Goal: Find specific page/section: Find specific page/section

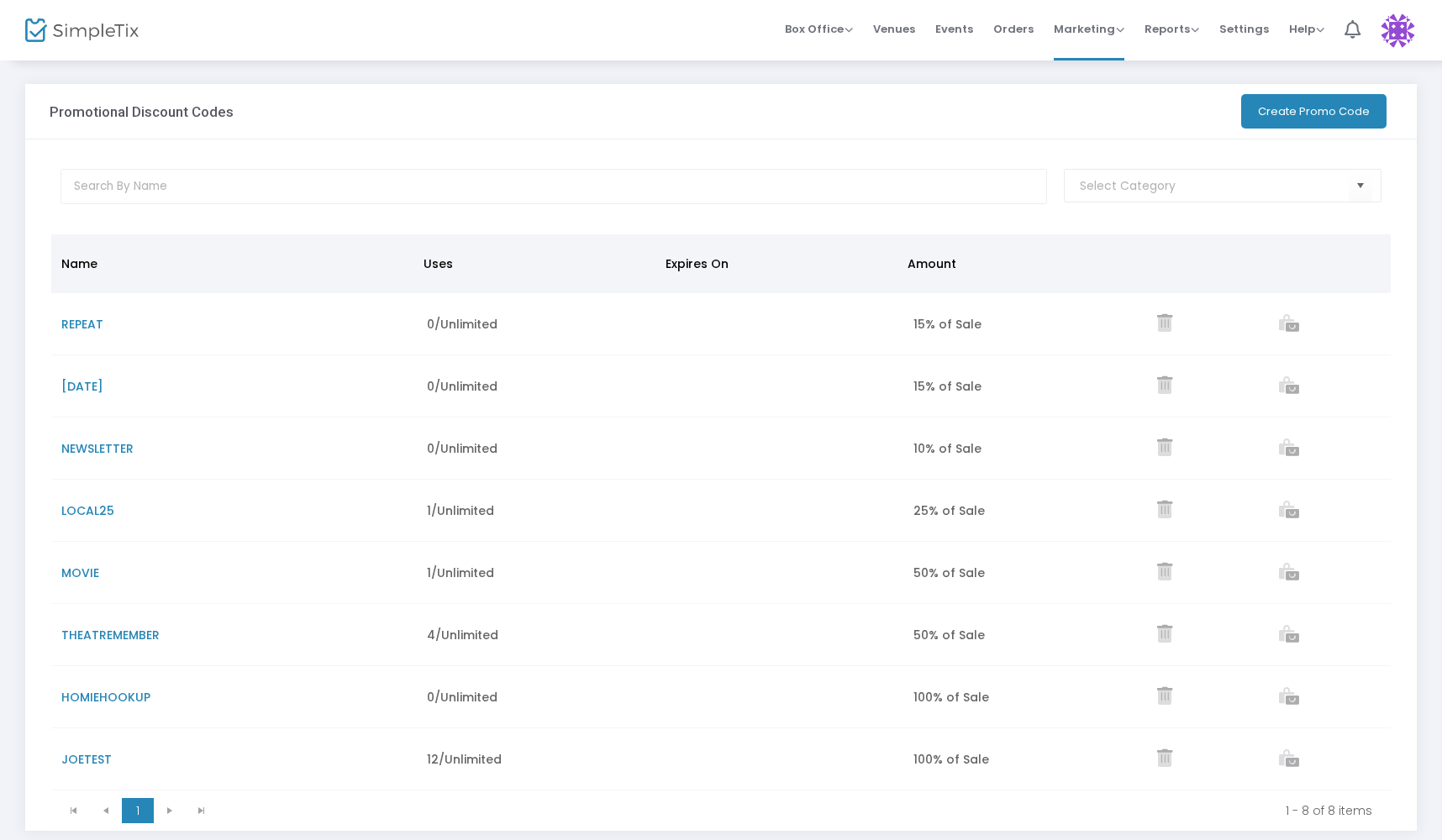
click at [1398, 37] on img at bounding box center [1398, 30] width 35 height 35
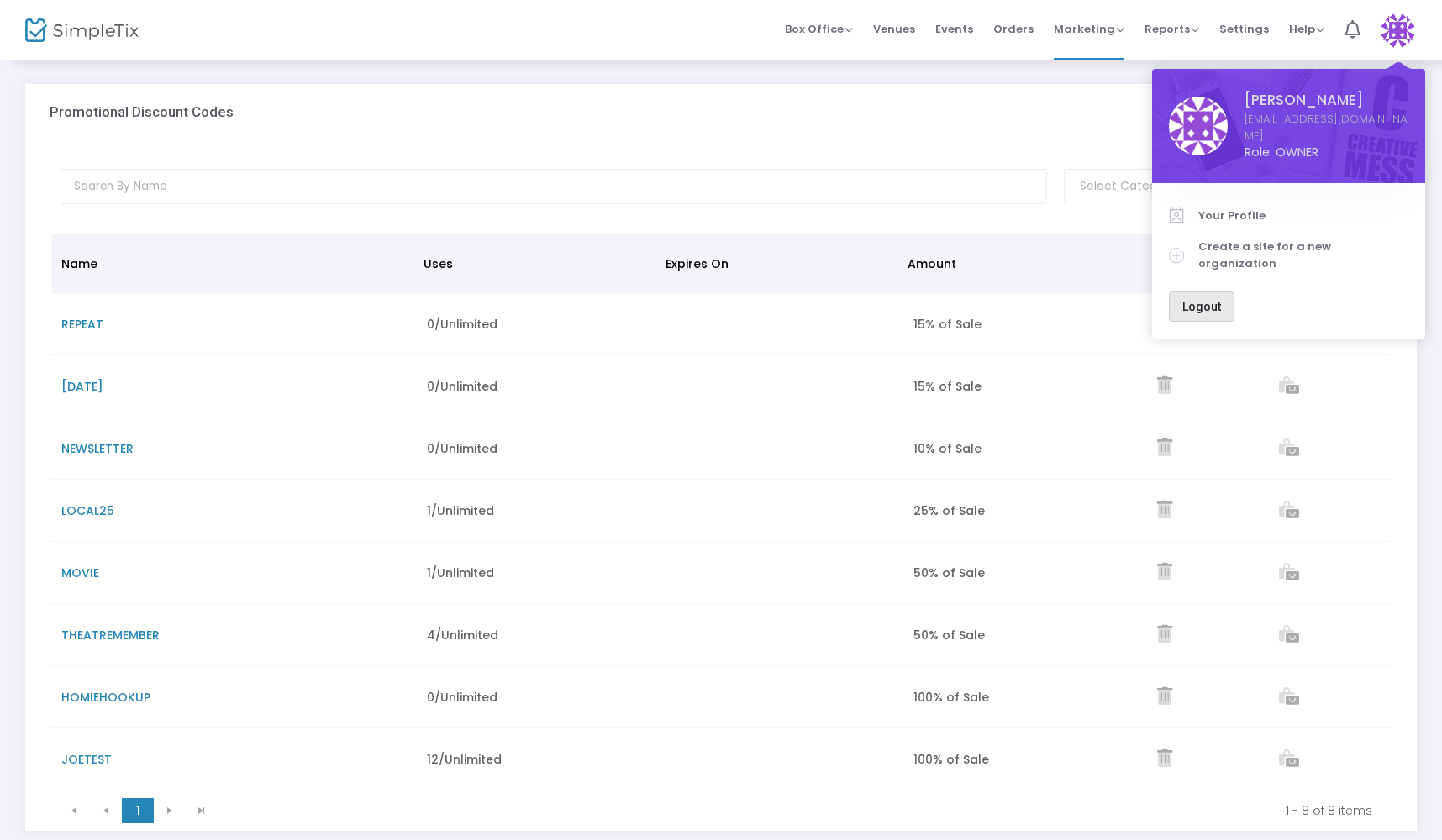
click at [1197, 300] on span "Logout" at bounding box center [1201, 306] width 38 height 13
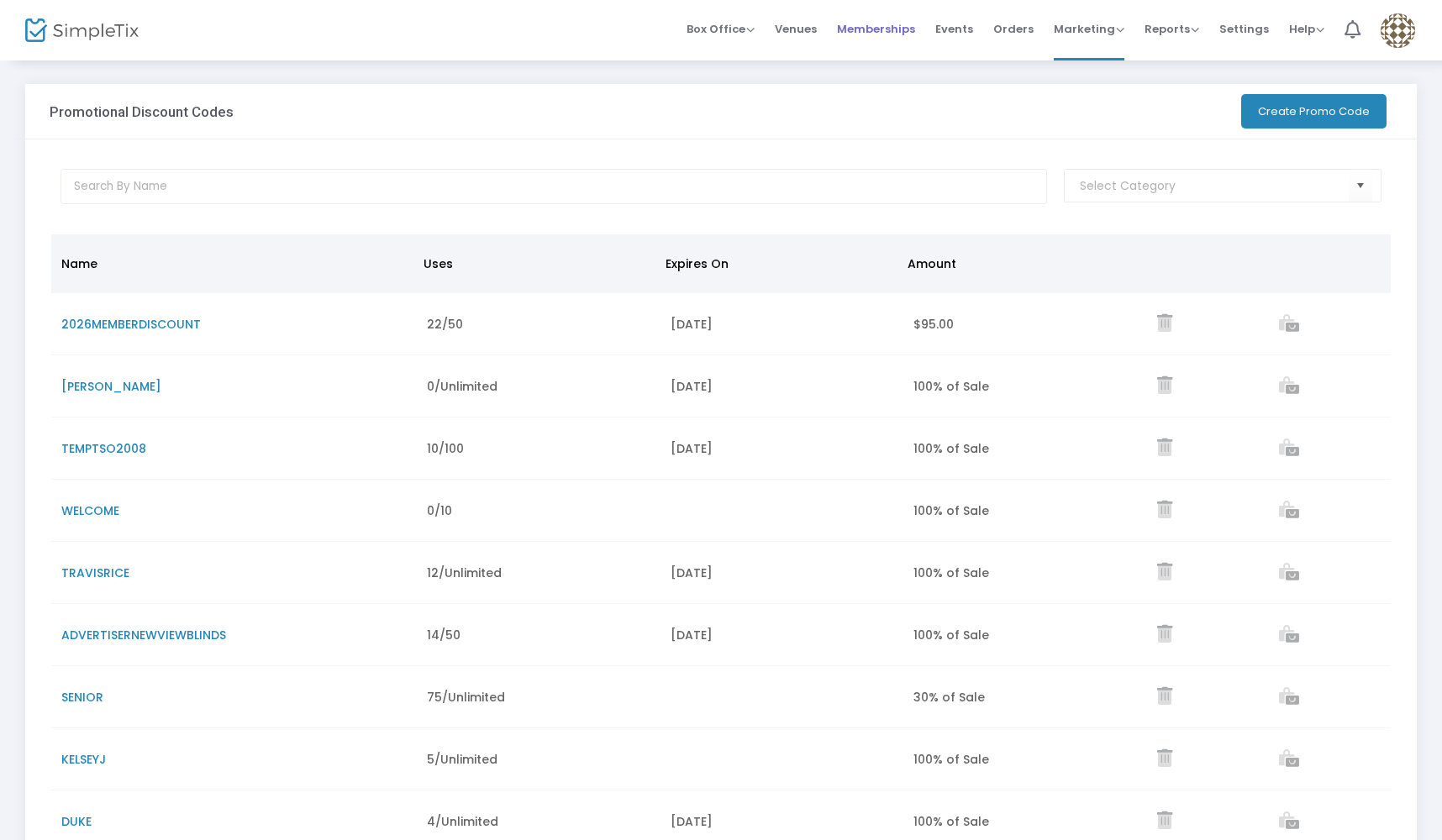
click at [884, 31] on span "Memberships" at bounding box center [875, 29] width 78 height 43
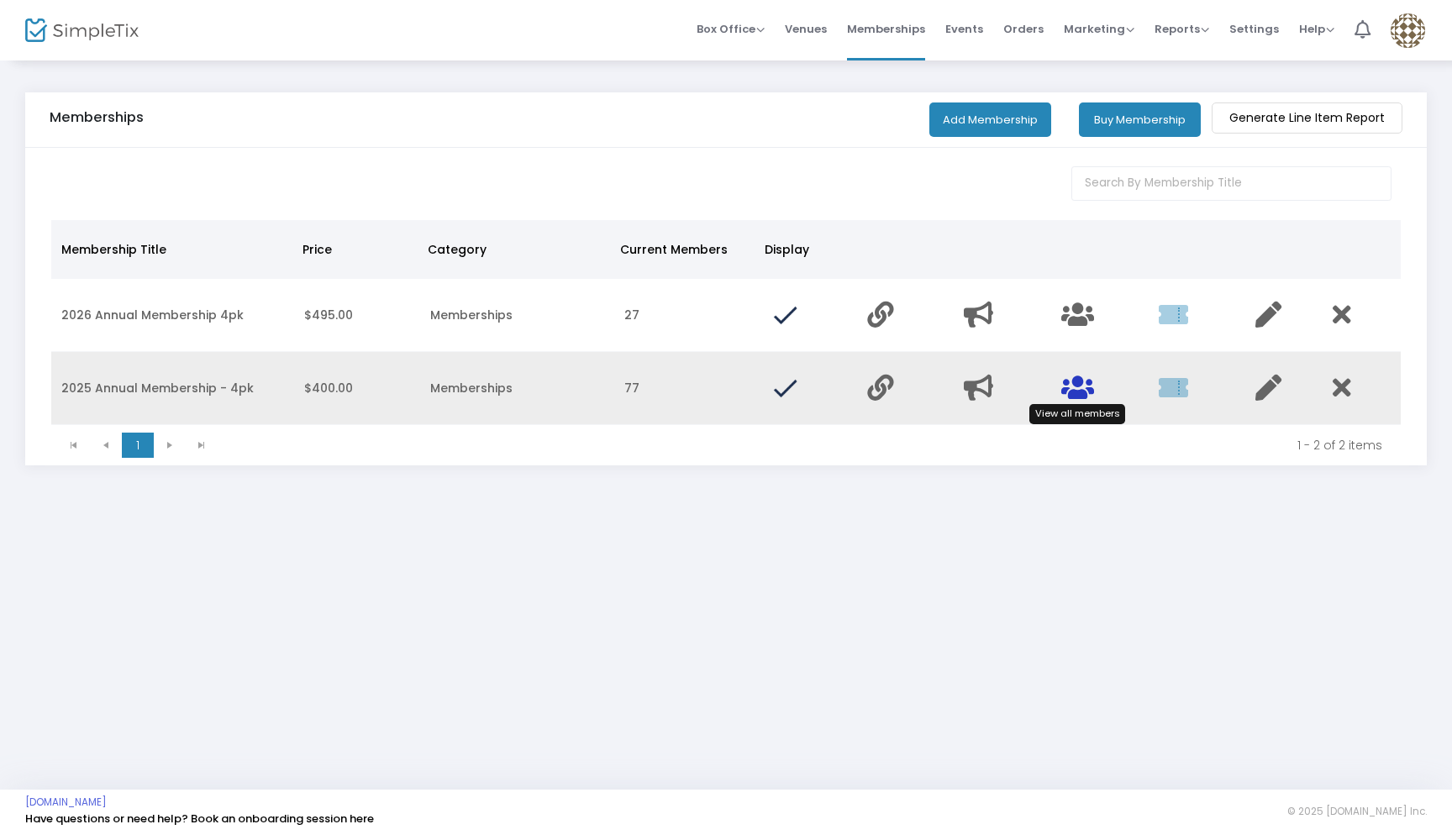
click at [1089, 391] on icon "Data table" at bounding box center [1077, 388] width 33 height 26
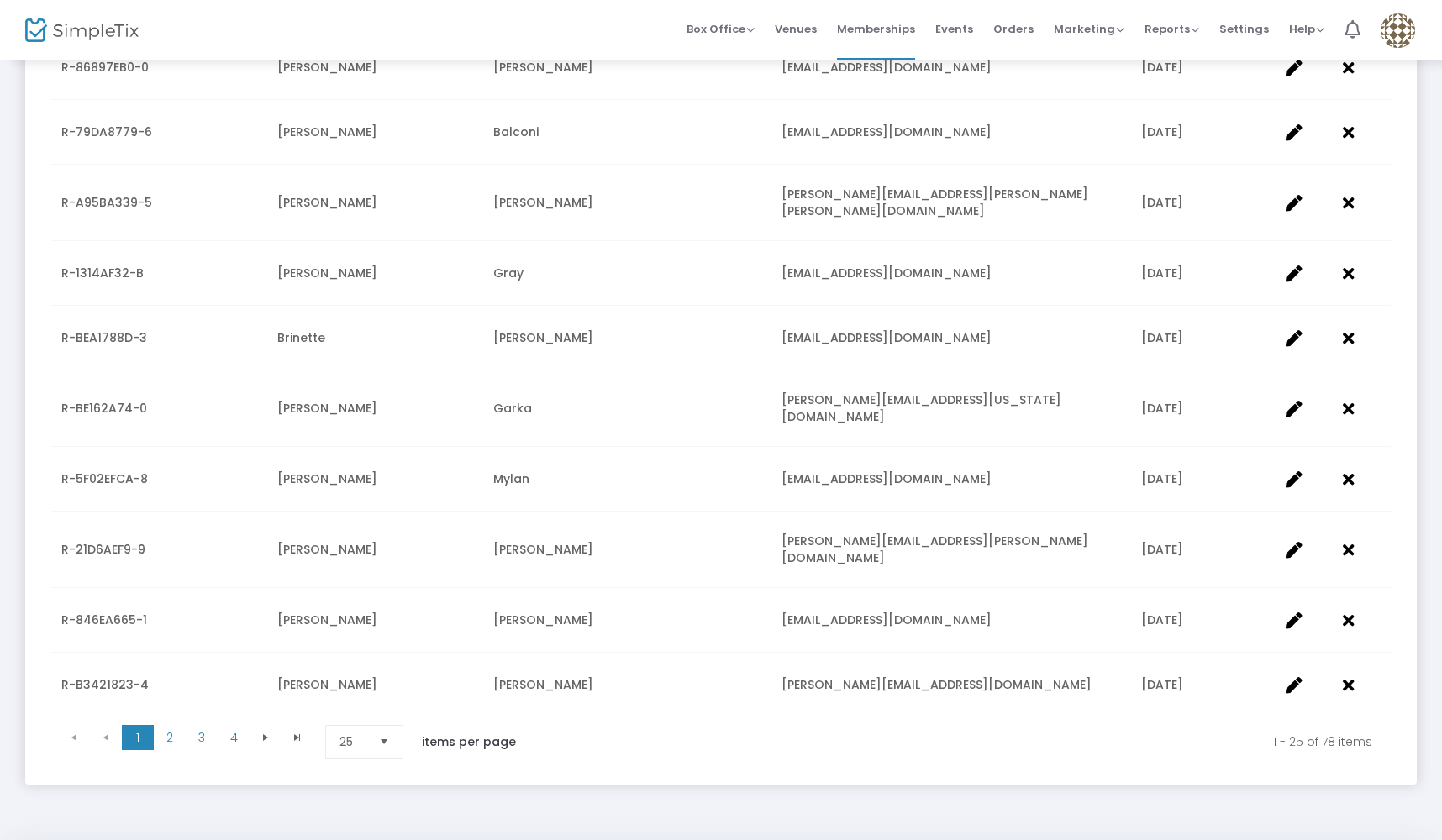
scroll to position [1278, 0]
click at [171, 726] on span "2" at bounding box center [170, 738] width 32 height 25
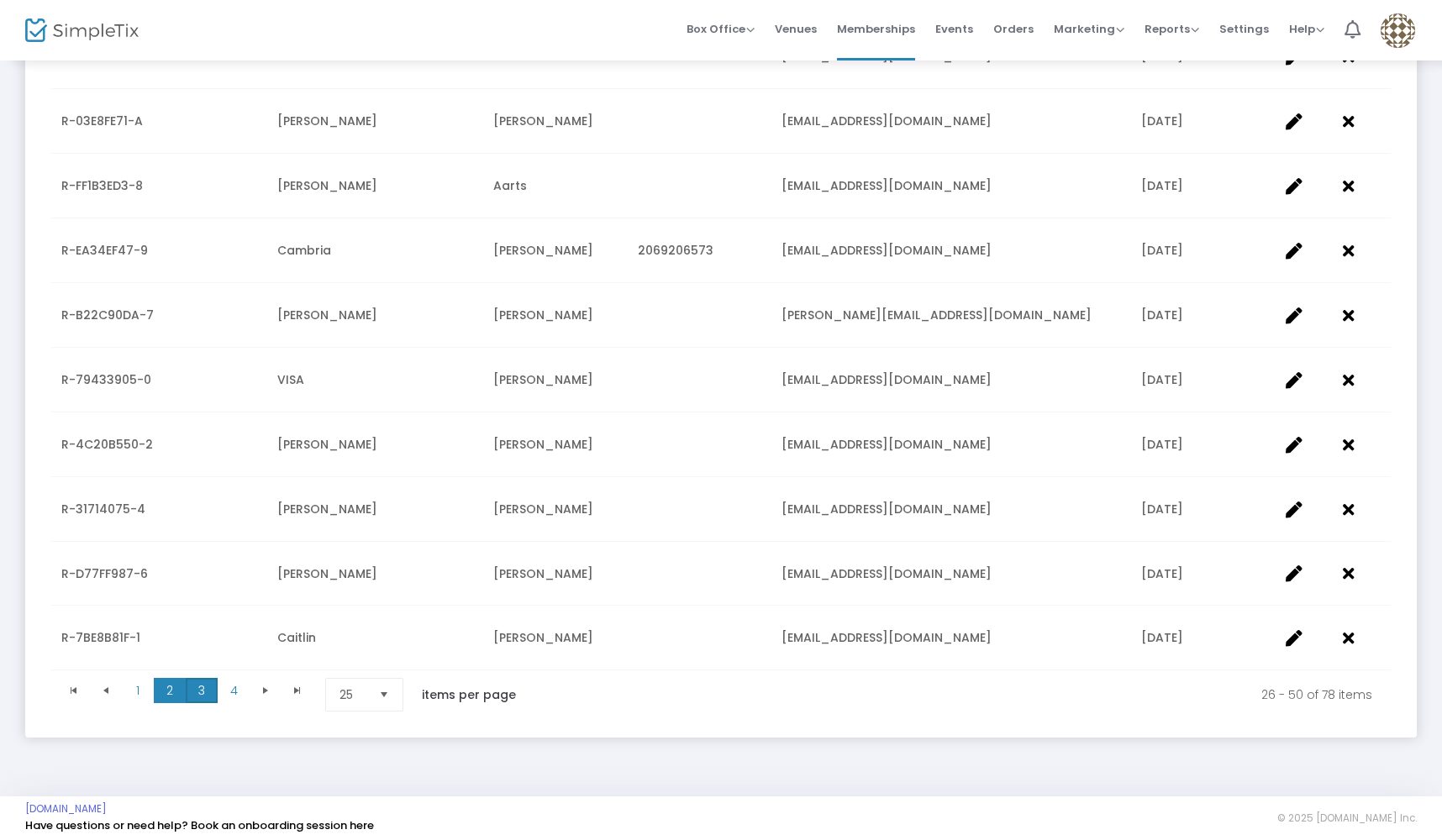
click at [207, 684] on span "3" at bounding box center [201, 690] width 32 height 25
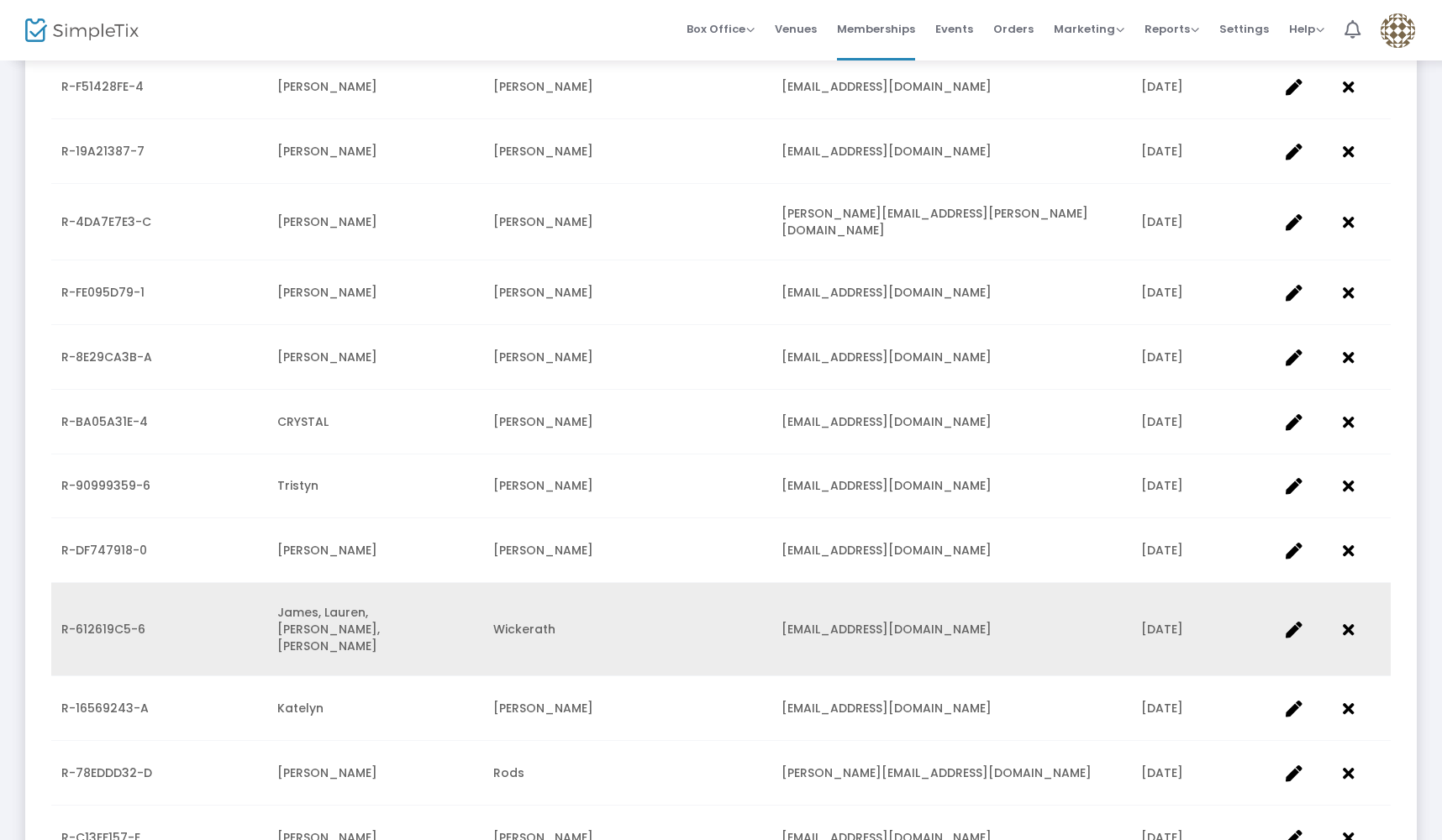
scroll to position [783, 0]
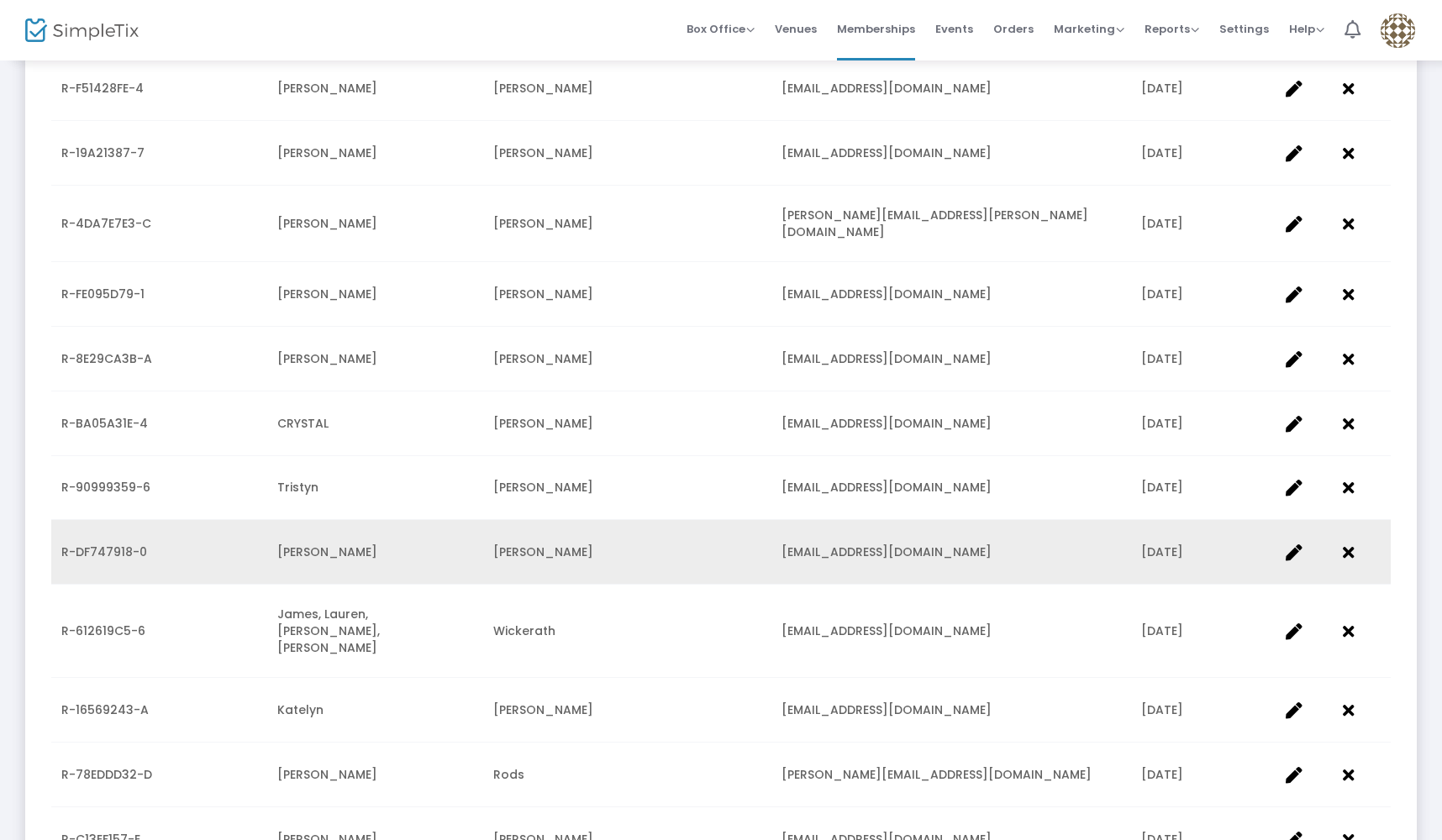
click at [135, 543] on span "R-DF747918-0" at bounding box center [104, 552] width 86 height 17
drag, startPoint x: 142, startPoint y: 538, endPoint x: 60, endPoint y: 550, distance: 82.9
click at [60, 550] on td "R-DF747918-0" at bounding box center [159, 552] width 216 height 65
copy span "R-DF747918-0"
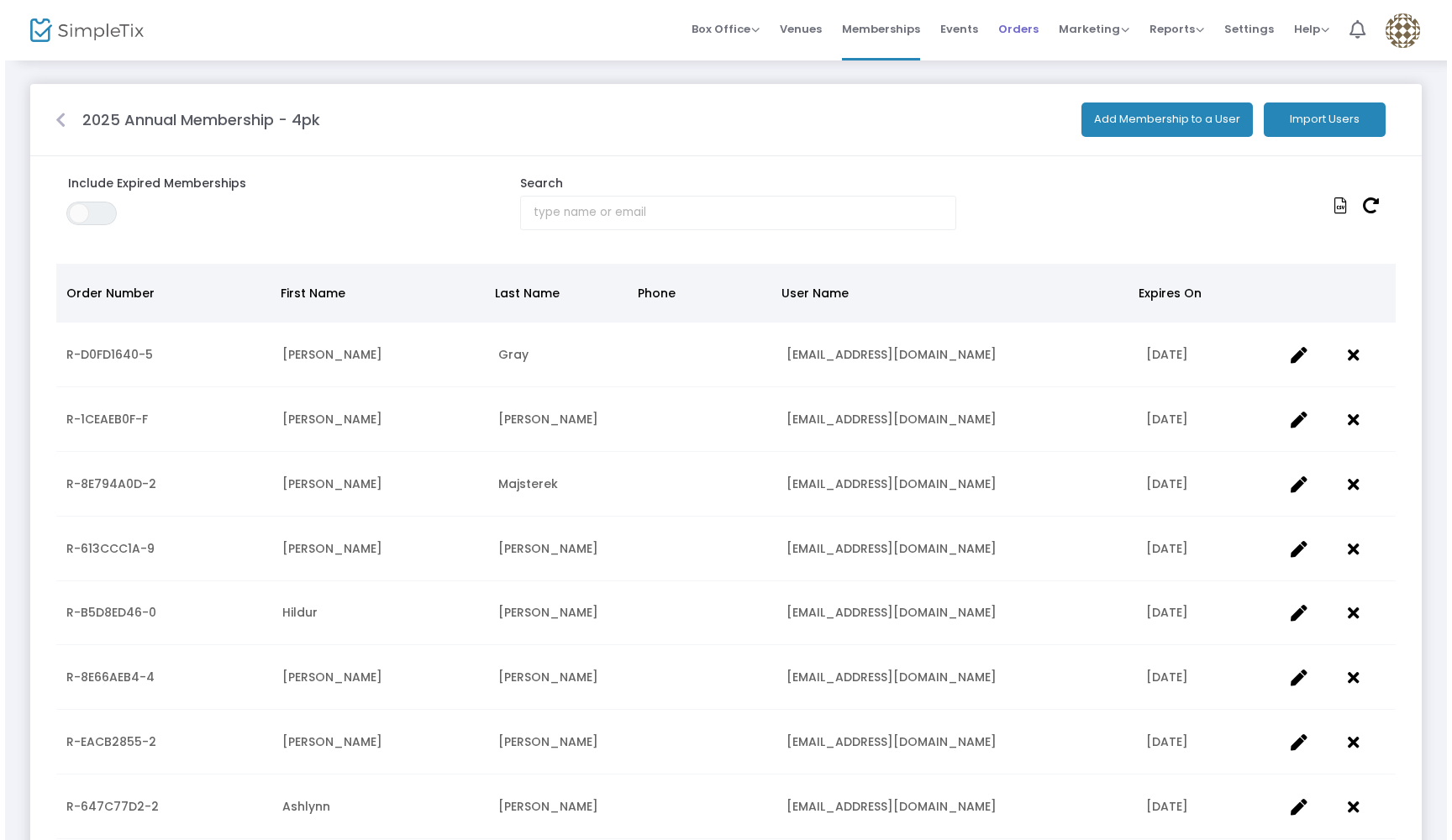
scroll to position [0, 0]
click at [1021, 29] on span "Orders" at bounding box center [1013, 29] width 40 height 43
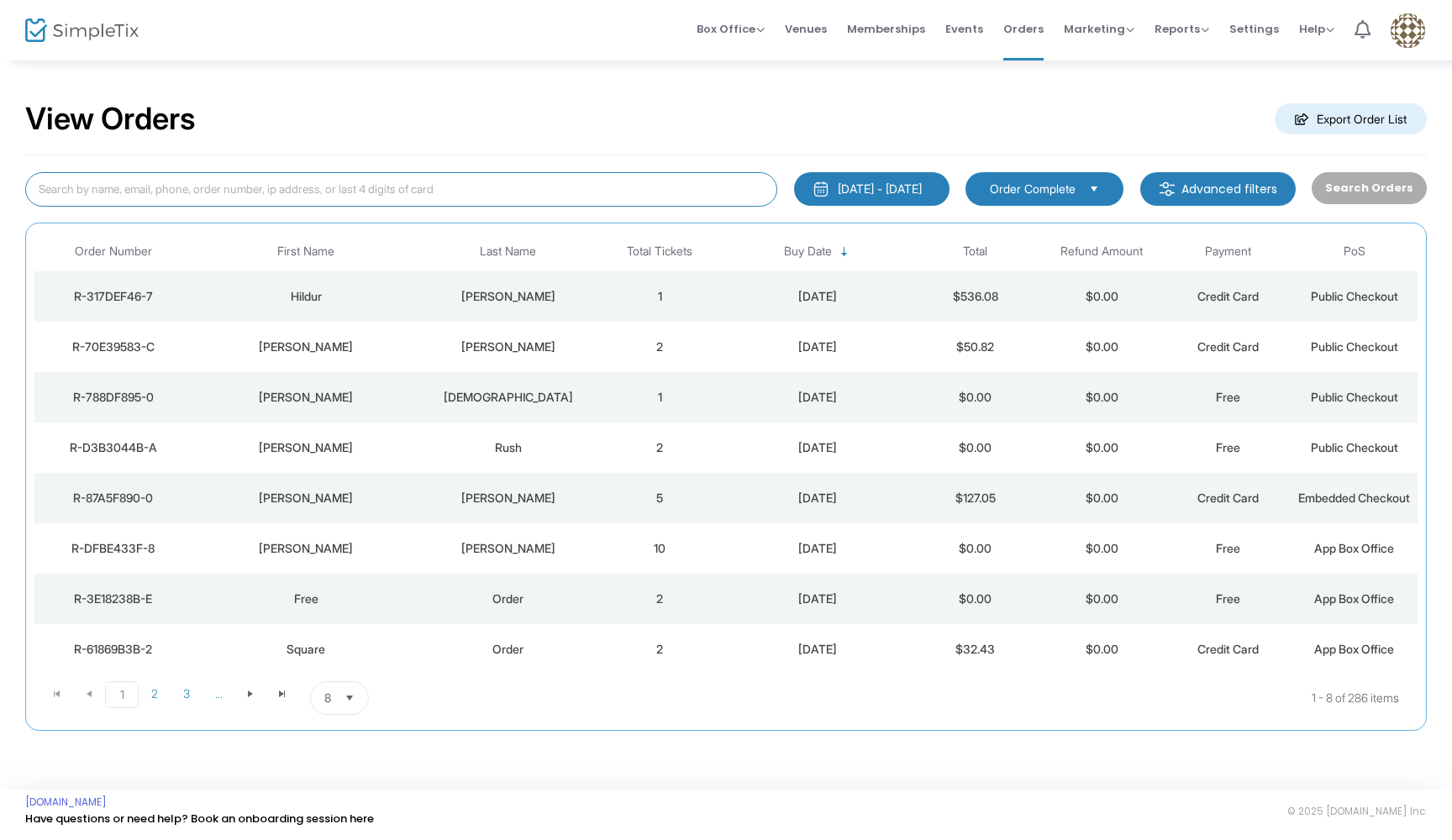
click at [124, 184] on input at bounding box center [401, 189] width 752 height 35
paste input "R-DF747918-0"
type input "R-DF747918-0"
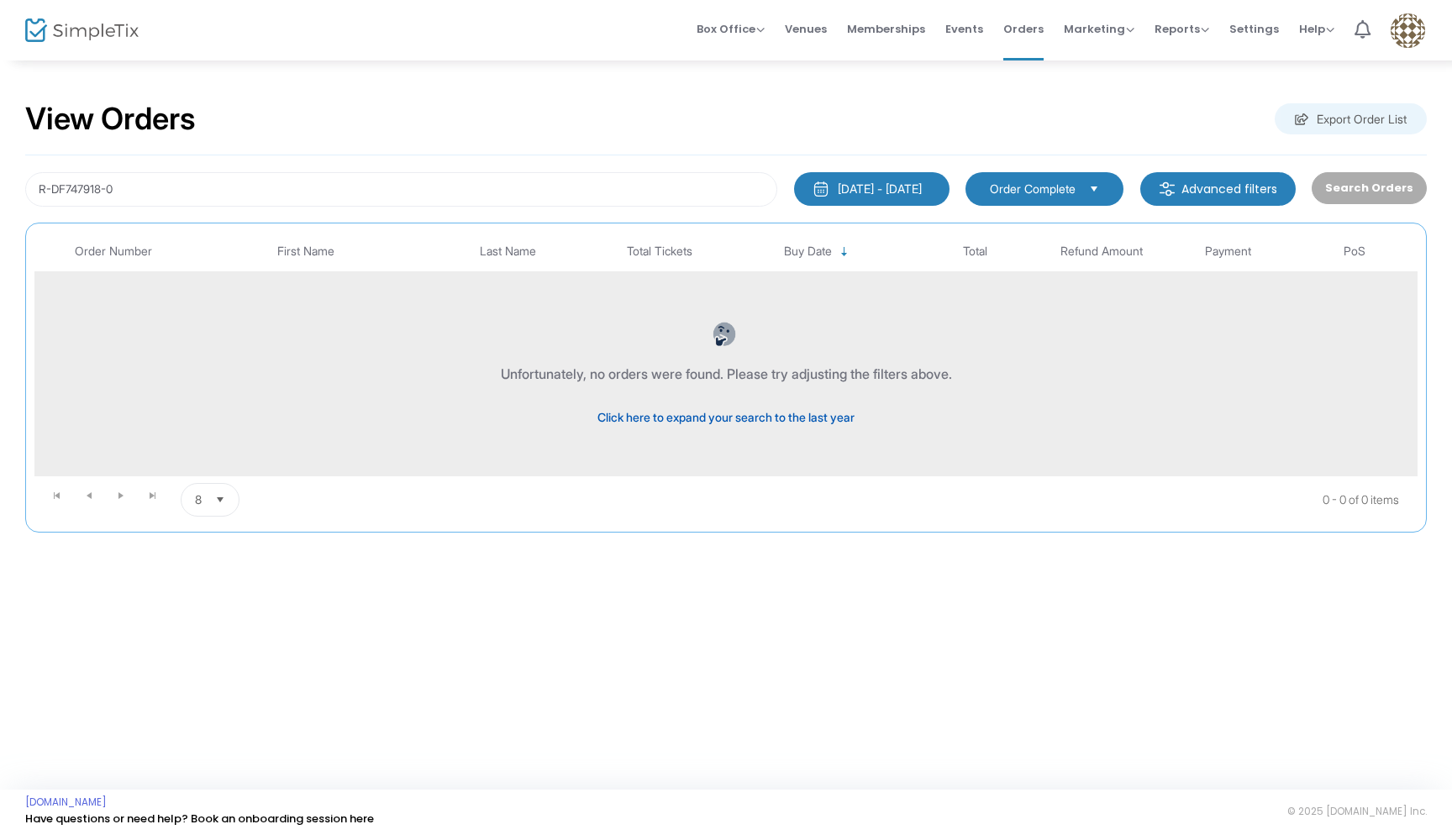
click at [656, 415] on span "Click here to expand your search to the last year" at bounding box center [726, 417] width 258 height 14
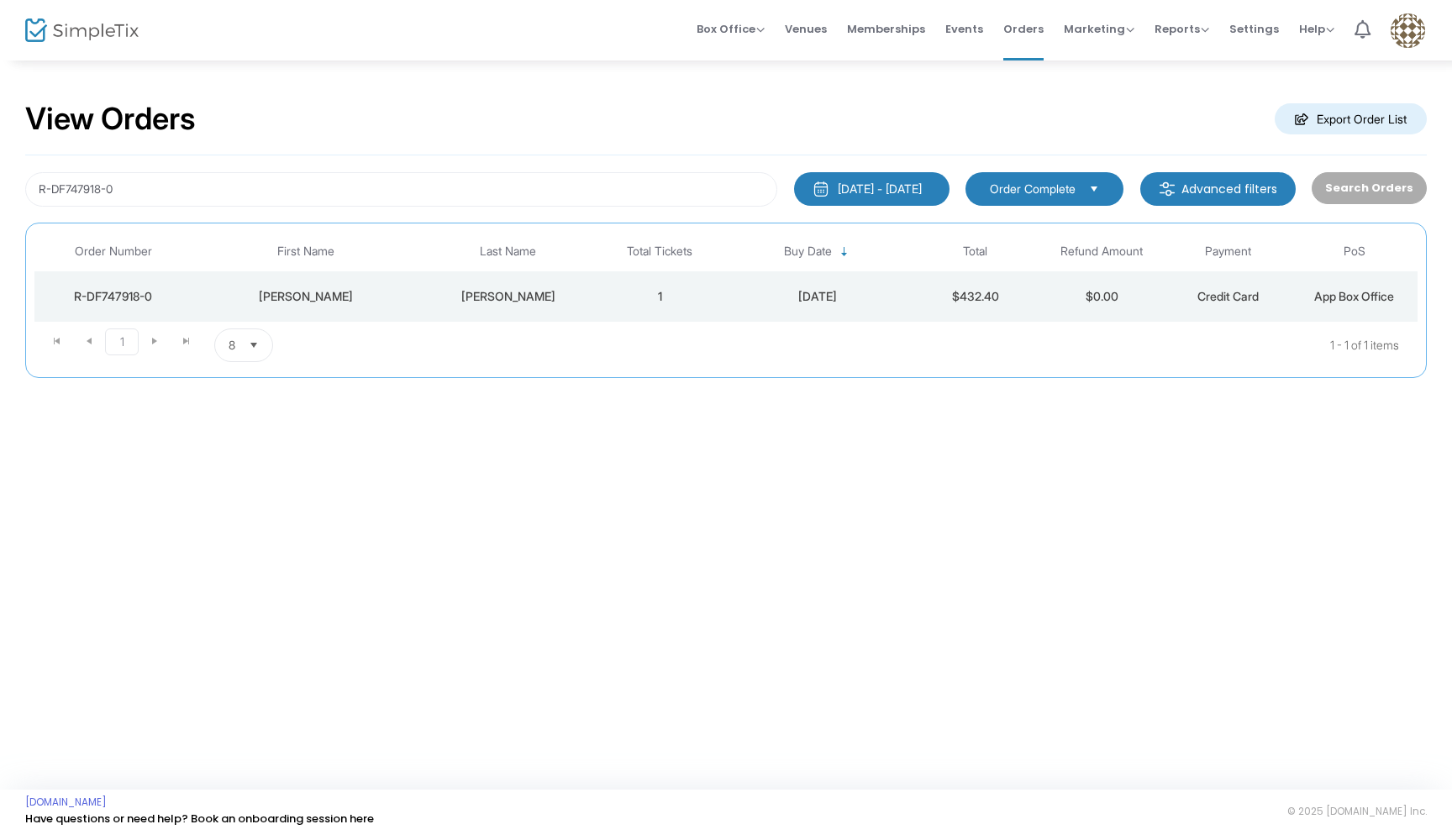
click at [783, 258] on span "Buy Date" at bounding box center [817, 252] width 200 height 28
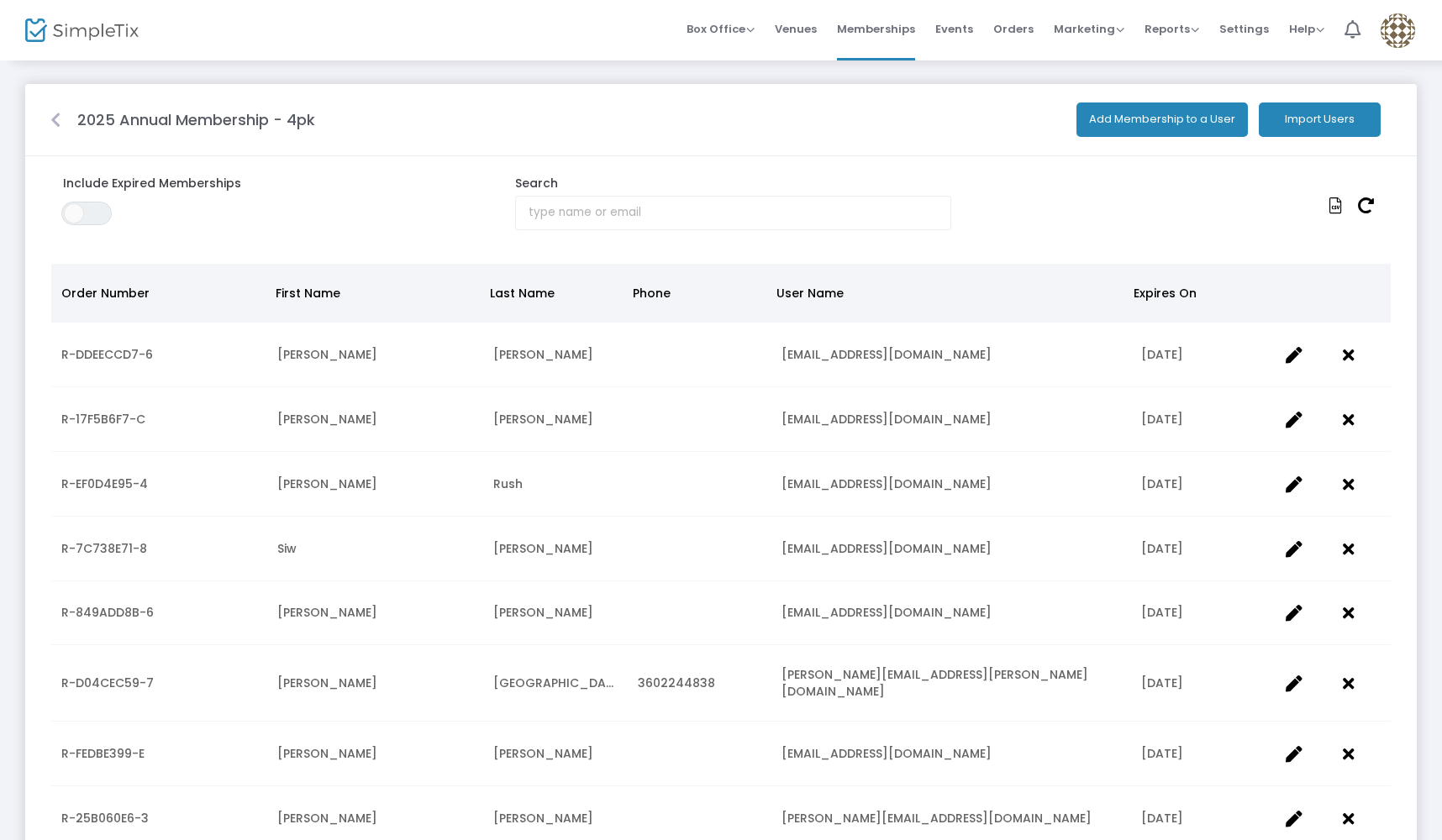
click at [59, 111] on div at bounding box center [55, 120] width 27 height 22
